Goal: Book appointment/travel/reservation

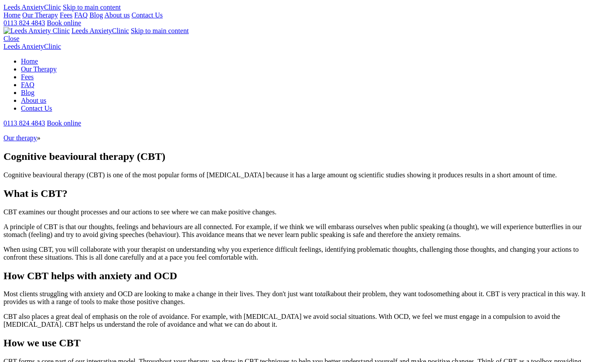
click at [37, 134] on link "Our therapy" at bounding box center [20, 137] width 34 height 7
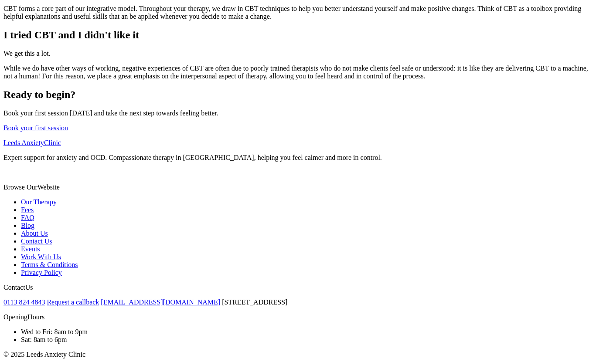
scroll to position [444, 0]
click at [404, 98] on div "Ready to begin? Book your first session today and take the next step towards fe…" at bounding box center [297, 110] width 589 height 43
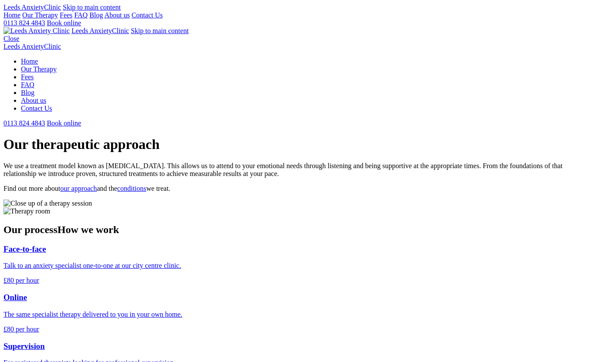
scroll to position [964, 0]
